Goal: Check status: Check status

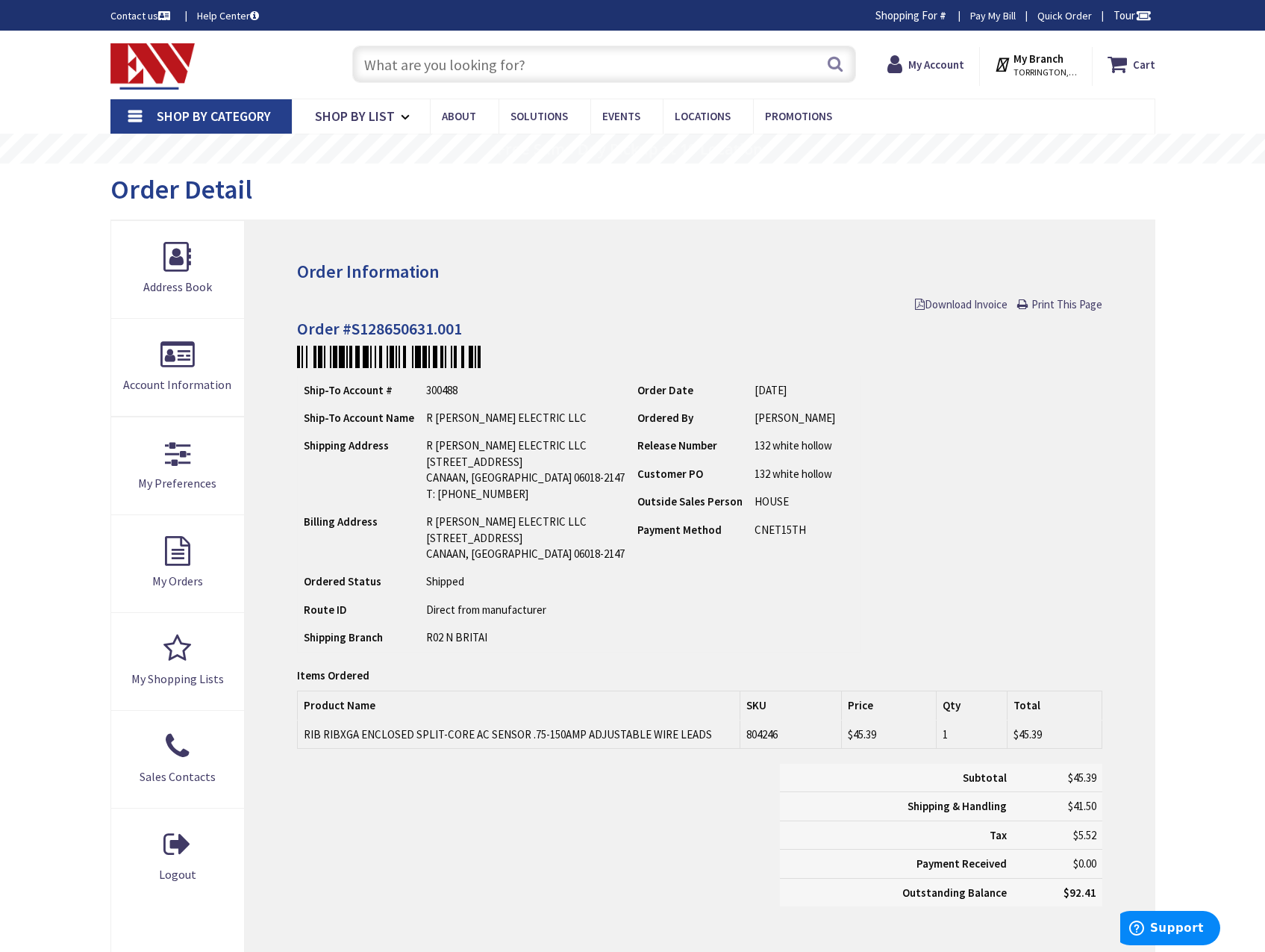
type input "[PERSON_NAME][GEOGRAPHIC_DATA]"
